Goal: Obtain resource: Download file/media

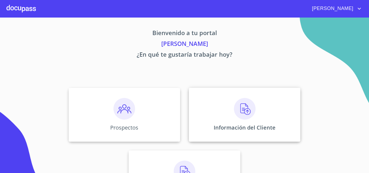
click at [247, 110] on img at bounding box center [245, 109] width 22 height 22
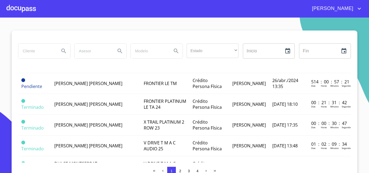
scroll to position [432, 0]
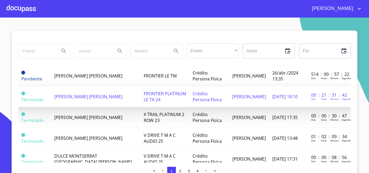
click at [64, 100] on td "[PERSON_NAME] [PERSON_NAME]" at bounding box center [95, 96] width 89 height 21
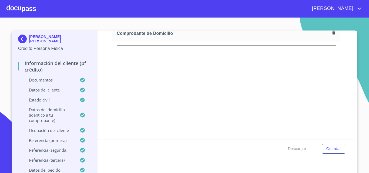
scroll to position [324, 0]
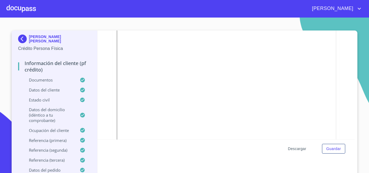
click at [290, 149] on span "Descargar" at bounding box center [297, 149] width 18 height 7
